Goal: Information Seeking & Learning: Check status

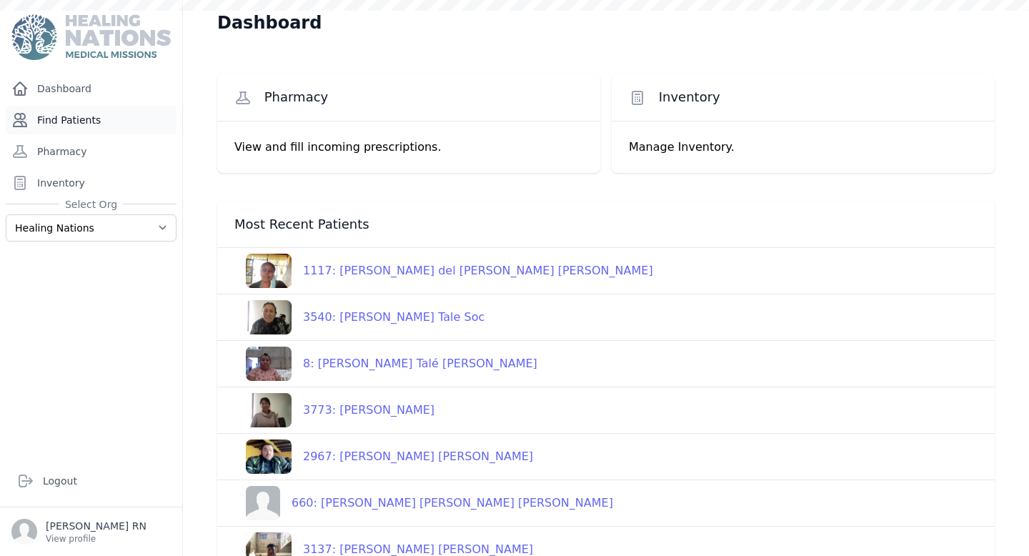
click at [122, 111] on link "Find Patients" at bounding box center [91, 120] width 171 height 29
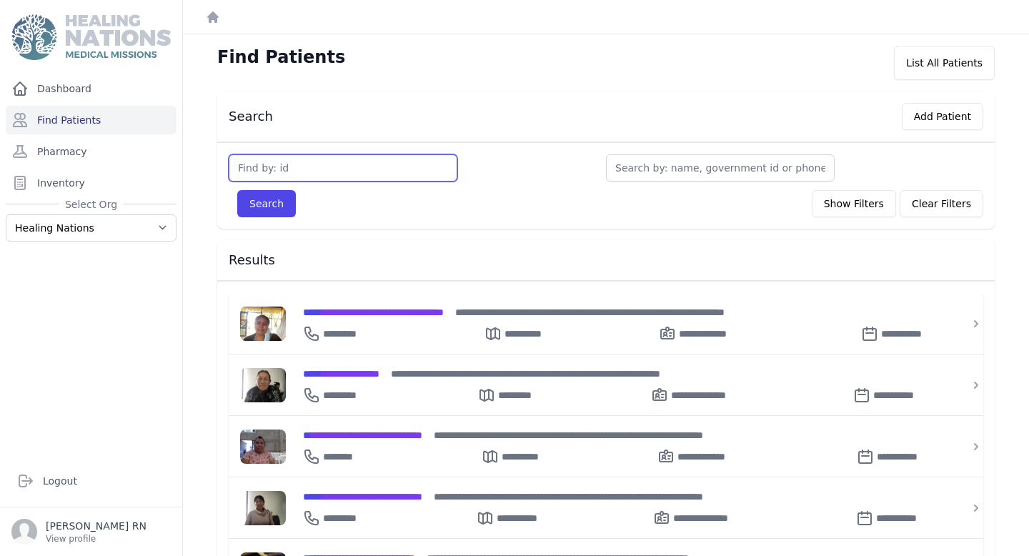
click at [248, 174] on input "text" at bounding box center [343, 167] width 229 height 27
type input "3501"
click at [237, 190] on button "Search" at bounding box center [266, 203] width 59 height 27
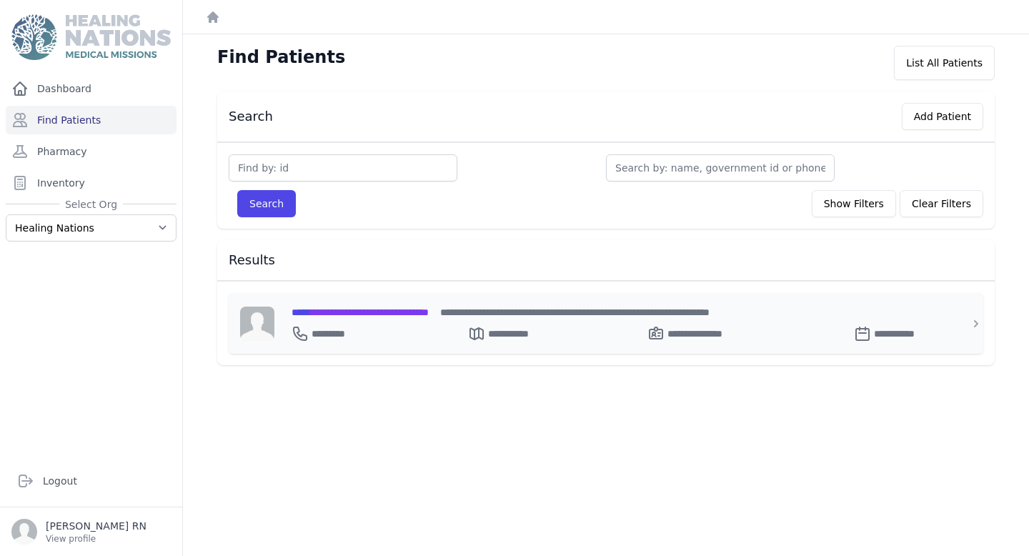
click at [322, 315] on span "**********" at bounding box center [360, 312] width 137 height 10
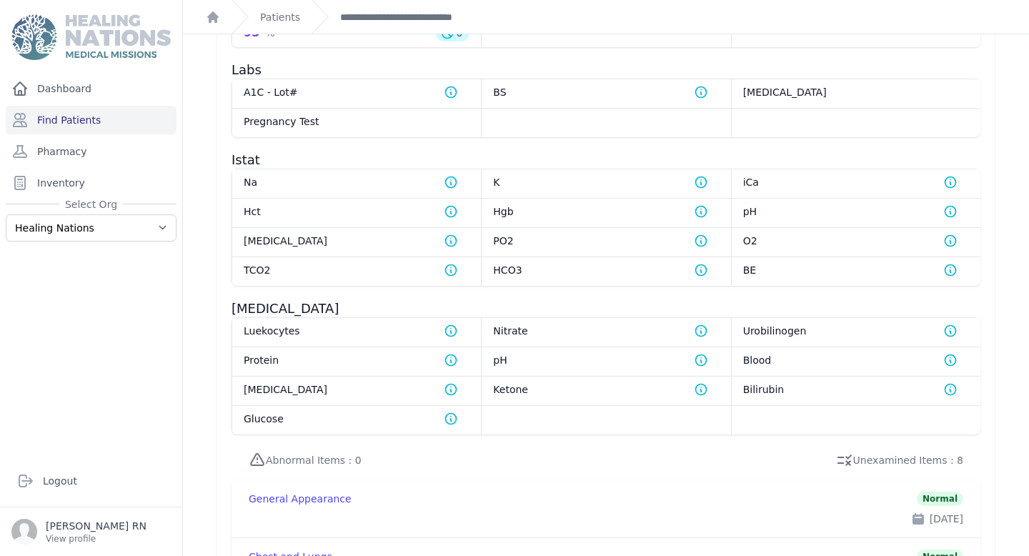
scroll to position [1388, 0]
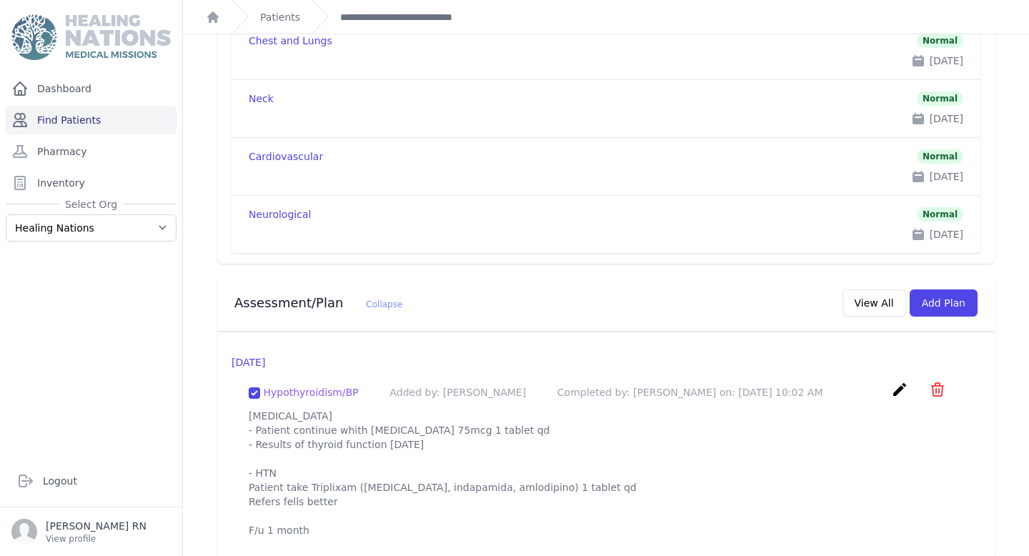
click at [151, 113] on link "Find Patients" at bounding box center [91, 120] width 171 height 29
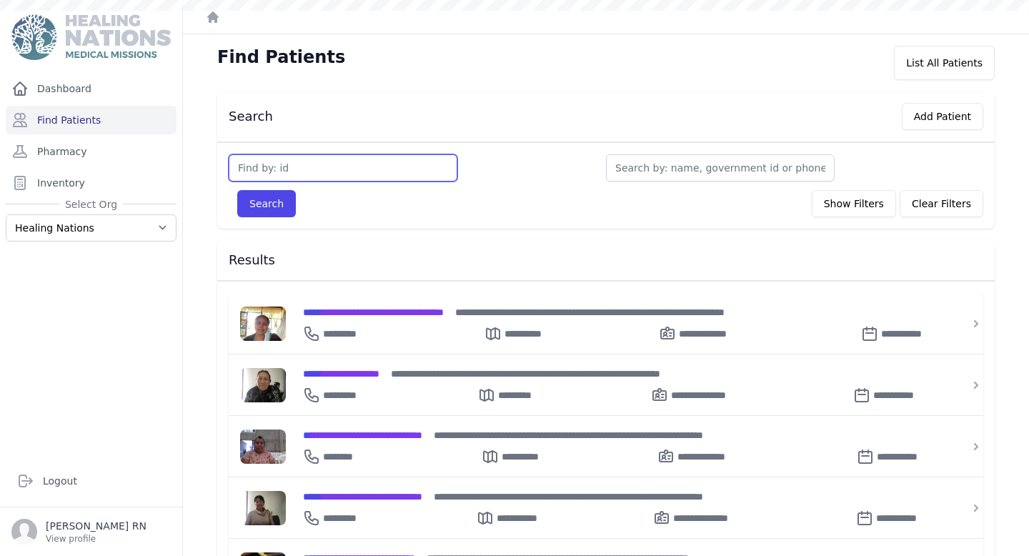
click at [305, 171] on input "text" at bounding box center [343, 167] width 229 height 27
type input "3685"
click at [237, 190] on button "Search" at bounding box center [266, 203] width 59 height 27
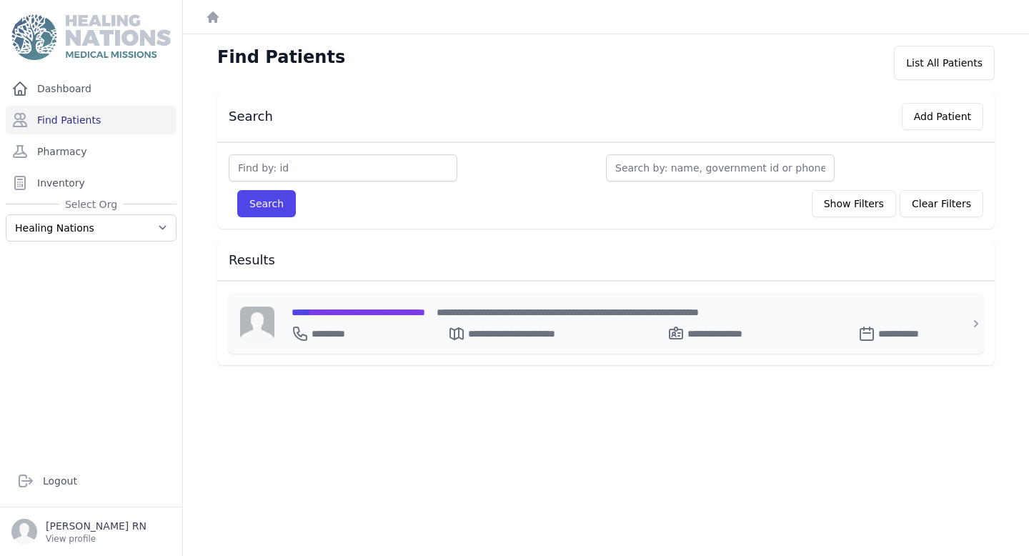
click at [405, 314] on span "**********" at bounding box center [359, 312] width 134 height 10
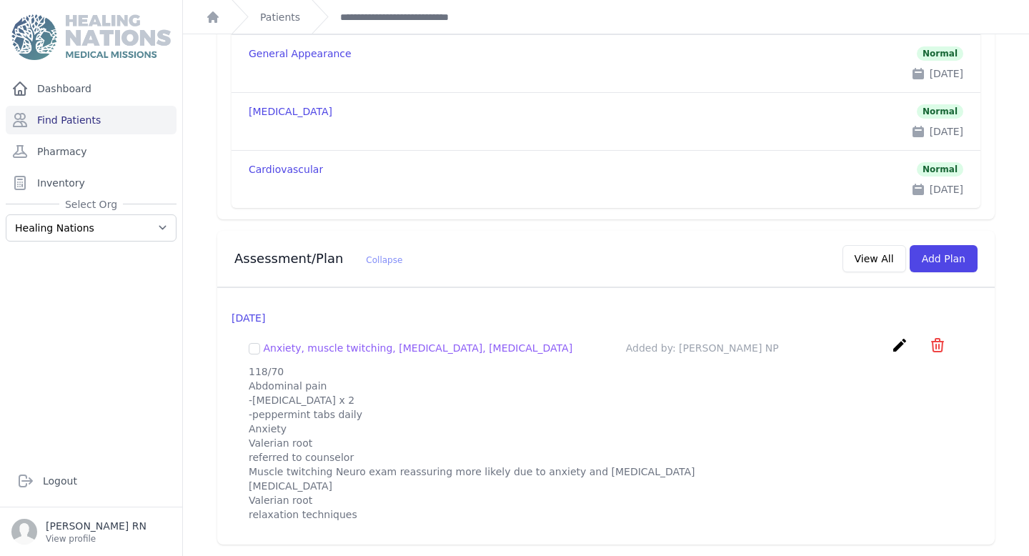
scroll to position [1891, 0]
click at [95, 115] on link "Find Patients" at bounding box center [91, 120] width 171 height 29
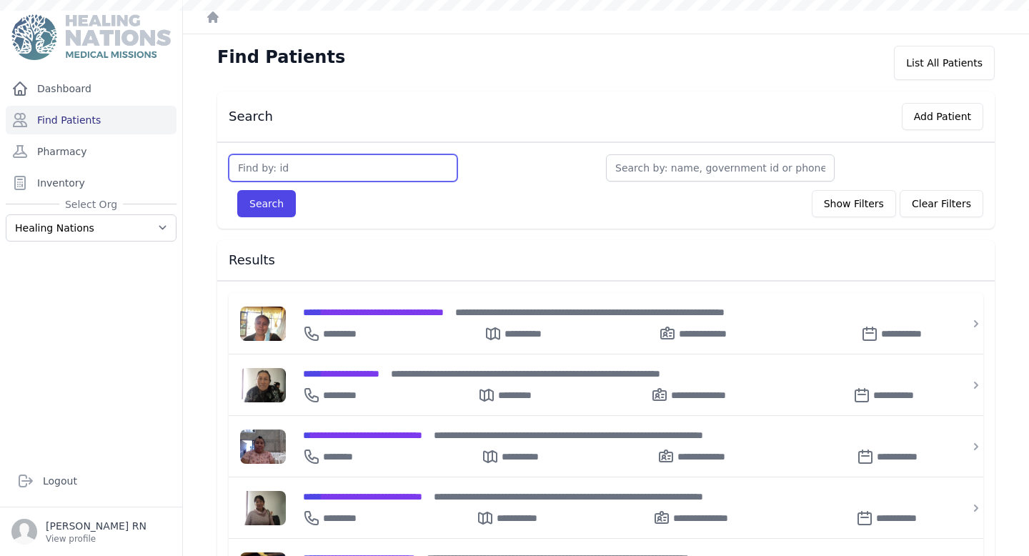
click at [322, 172] on input "text" at bounding box center [343, 167] width 229 height 27
type input "3734"
click at [237, 190] on button "Search" at bounding box center [266, 203] width 59 height 27
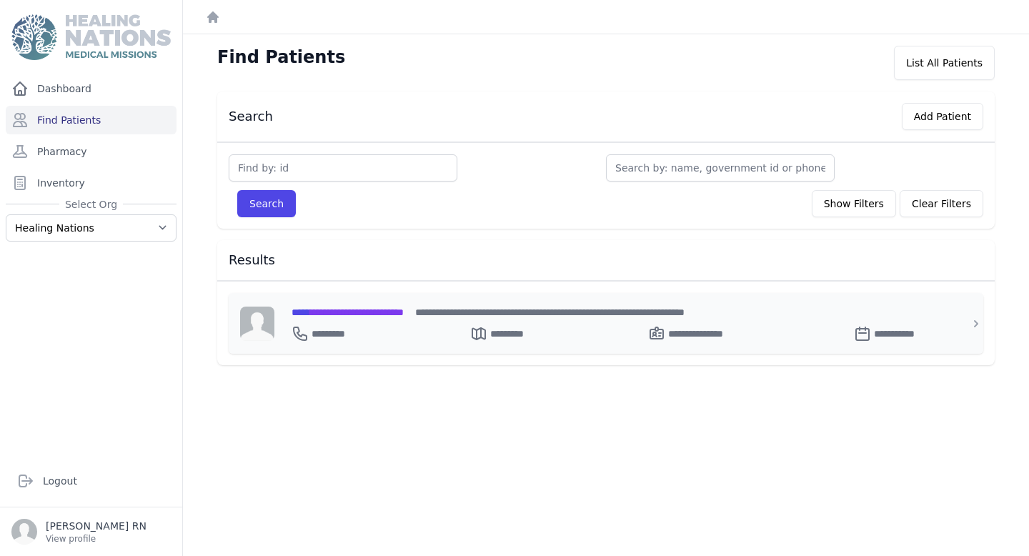
click at [404, 317] on div "**********" at bounding box center [615, 311] width 646 height 15
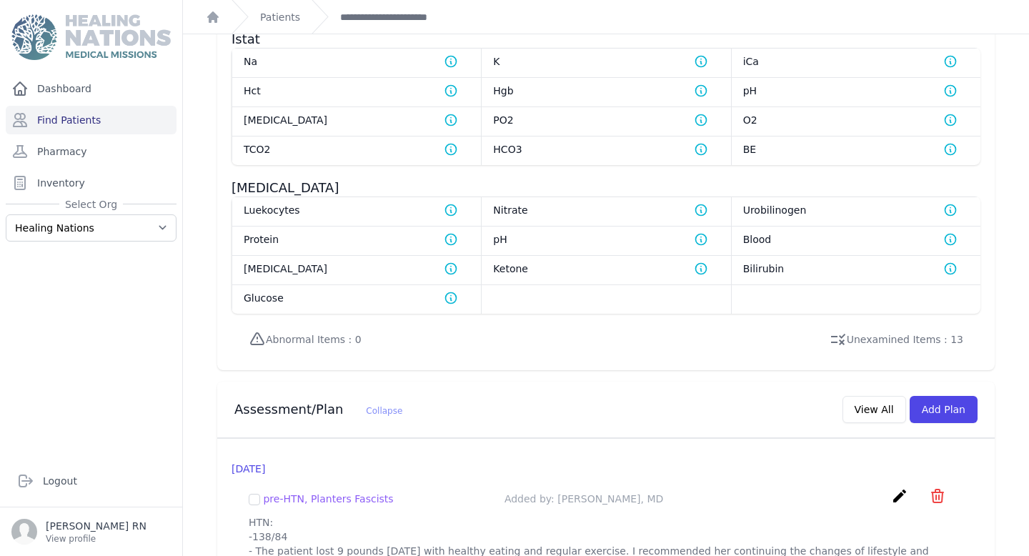
scroll to position [1100, 0]
